Goal: Task Accomplishment & Management: Complete application form

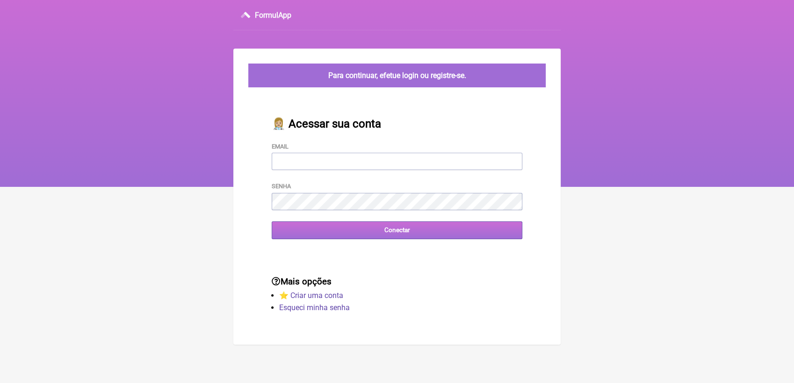
type input "[EMAIL_ADDRESS][DOMAIN_NAME]"
click at [353, 231] on input "Conectar" at bounding box center [397, 230] width 251 height 17
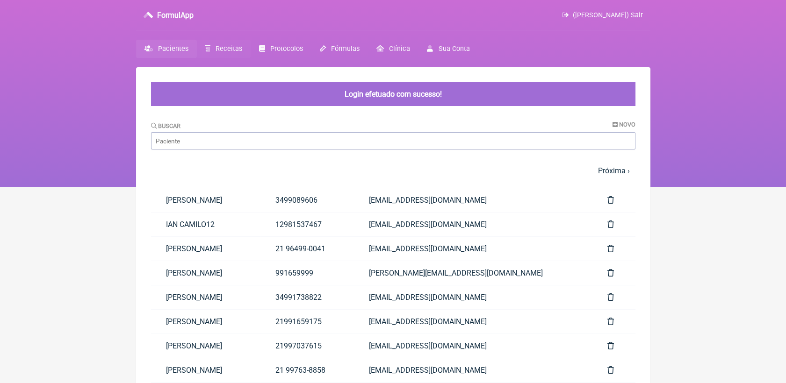
click at [230, 55] on link "Receitas" at bounding box center [224, 49] width 54 height 18
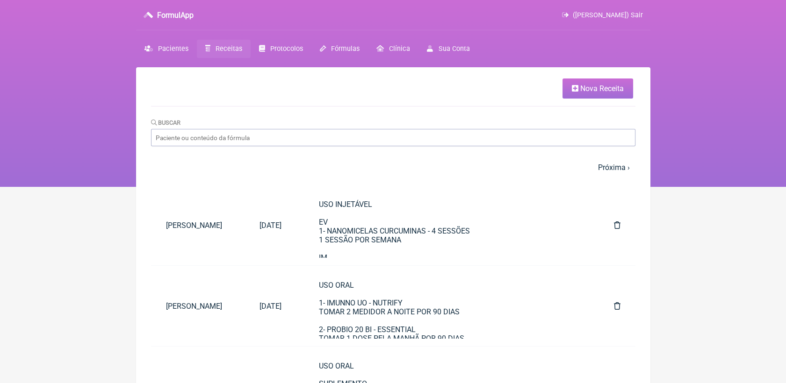
click at [592, 80] on link "Nova Receita" at bounding box center [597, 89] width 71 height 20
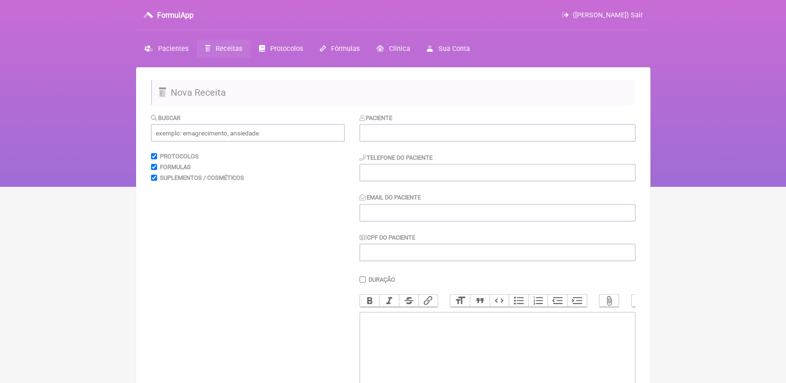
click at [426, 164] on div "Telefone do Paciente" at bounding box center [498, 167] width 276 height 29
click at [427, 171] on input "tel" at bounding box center [498, 172] width 276 height 17
paste input "21998801799"
type input "21998801799"
click at [454, 209] on input "Email do Paciente" at bounding box center [498, 212] width 276 height 17
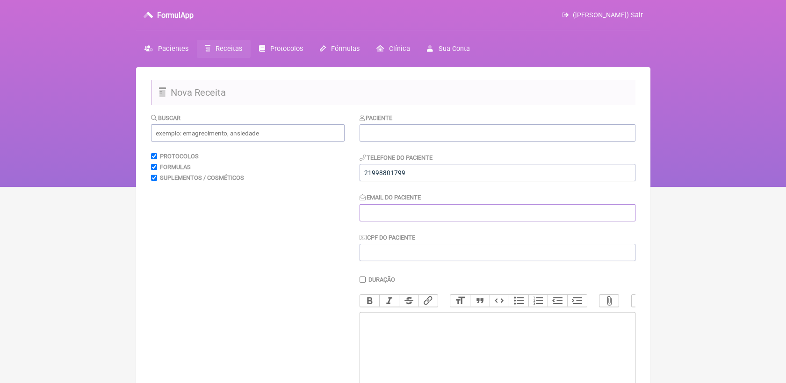
paste input "carlaraposonit@gmail.com"
type input "carlaraposonit@gmail.com"
click at [437, 128] on input "text" at bounding box center [498, 132] width 276 height 17
paste input "Carla Fernanda Figueiredo Raposo"
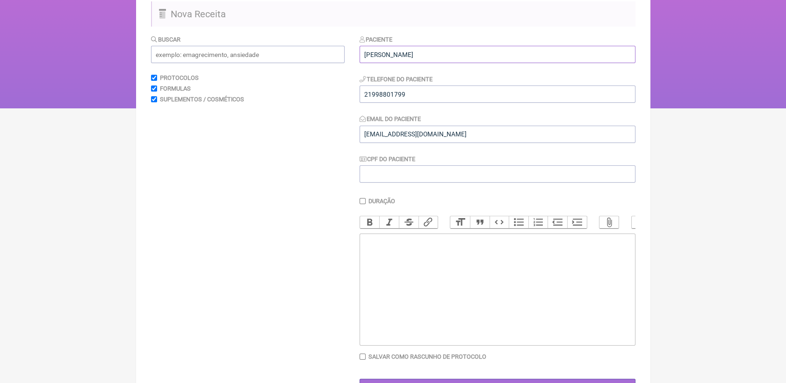
scroll to position [104, 0]
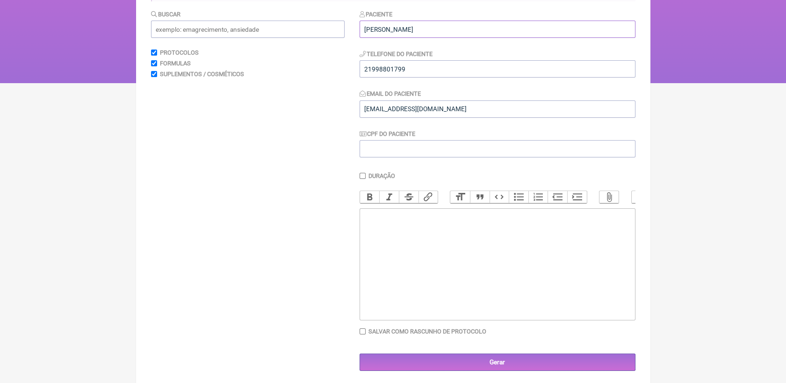
type input "Carla Fernanda Figueiredo Raposo"
click at [441, 290] on trix-editor at bounding box center [498, 265] width 276 height 112
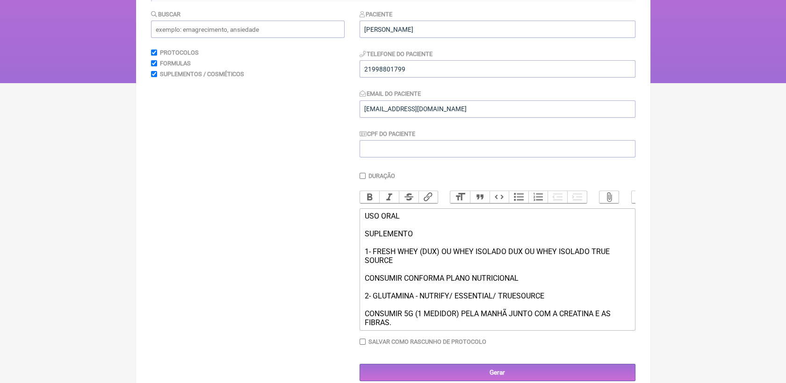
type trix-editor "<div>USO ORAL<br><br>SUPLEMENTO<br><br>1- FRESH WHEY (DUX) OU WHEY ISOLADO DUX …"
drag, startPoint x: 363, startPoint y: 228, endPoint x: 412, endPoint y: 247, distance: 52.3
click at [412, 247] on div "USO ORAL SUPLEMENTO 1- FRESH WHEY (DUX) OU WHEY ISOLADO DUX OU WHEY ISOLADO TRU…" at bounding box center [497, 269] width 266 height 115
click at [368, 193] on span "Bold Italic Strikethrough Link" at bounding box center [399, 197] width 79 height 13
click at [368, 197] on button "Bold" at bounding box center [370, 197] width 20 height 12
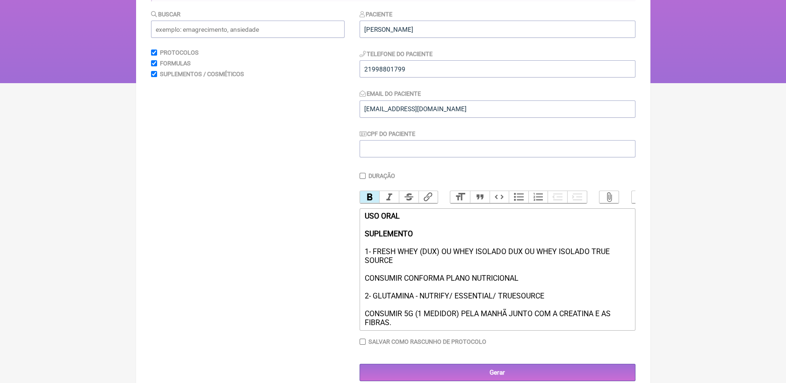
click at [449, 250] on div "USO ORAL SUPLEMENTO 1- FRESH WHEY (DUX) OU WHEY ISOLADO DUX OU WHEY ISOLADO TRU…" at bounding box center [497, 269] width 266 height 115
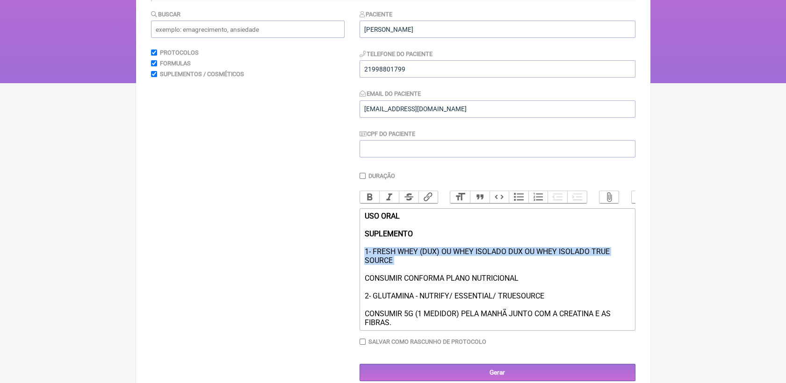
drag, startPoint x: 364, startPoint y: 264, endPoint x: 409, endPoint y: 280, distance: 47.5
click at [409, 280] on trix-editor "USO ORAL SUPLEMENTO 1- FRESH WHEY (DUX) OU WHEY ISOLADO DUX OU WHEY ISOLADO TRU…" at bounding box center [498, 270] width 276 height 122
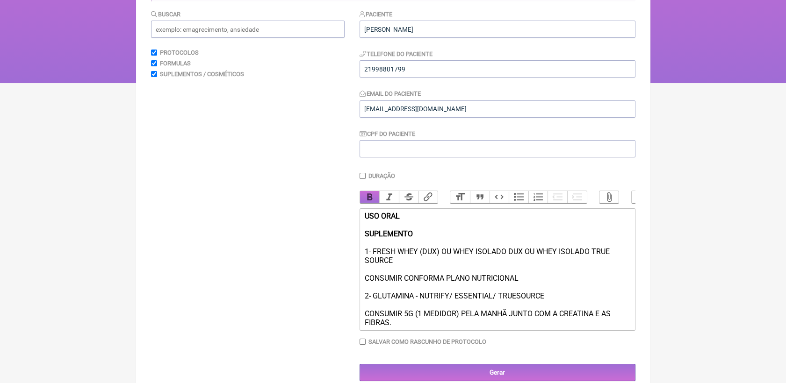
click at [368, 202] on button "Bold" at bounding box center [370, 197] width 20 height 12
drag, startPoint x: 364, startPoint y: 310, endPoint x: 548, endPoint y: 311, distance: 183.7
click at [548, 311] on div "USO ORAL SUPLEMENTO 1- FRESH WHEY (DUX) OU WHEY ISOLADO DUX OU WHEY ISOLADO TRU…" at bounding box center [497, 269] width 266 height 115
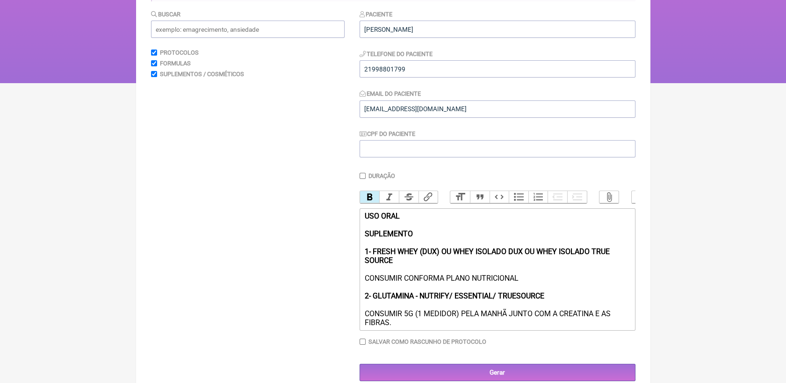
click at [369, 200] on button "Bold" at bounding box center [370, 197] width 20 height 12
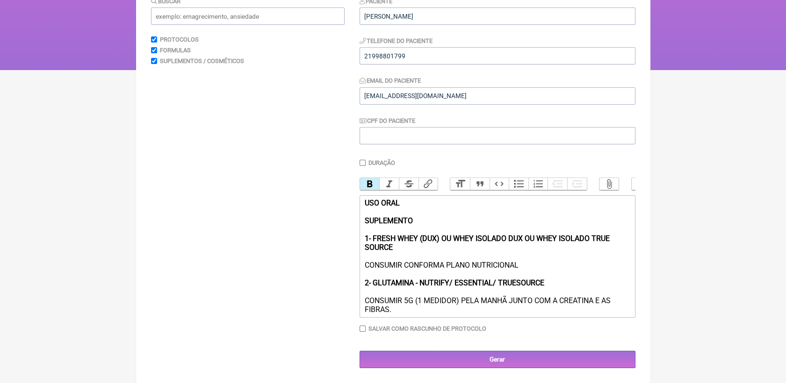
scroll to position [131, 0]
click at [540, 365] on input "Gerar" at bounding box center [498, 359] width 276 height 17
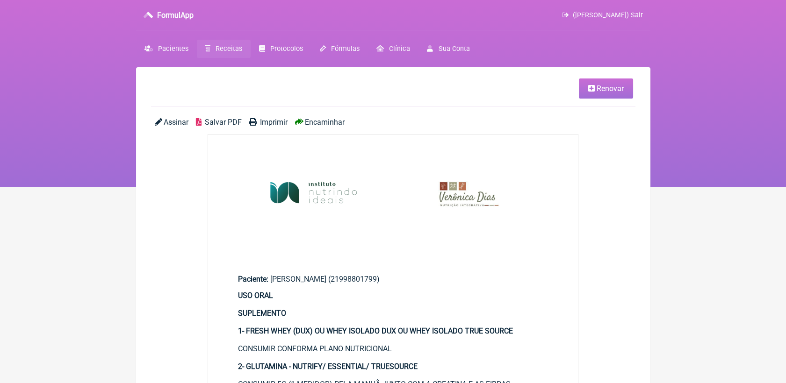
click at [222, 119] on span "Salvar PDF" at bounding box center [223, 122] width 37 height 9
